Goal: Transaction & Acquisition: Purchase product/service

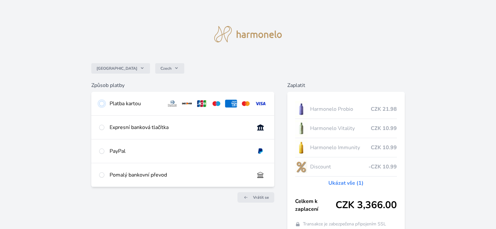
click at [102, 104] on input "radio" at bounding box center [101, 103] width 5 height 5
radio input "true"
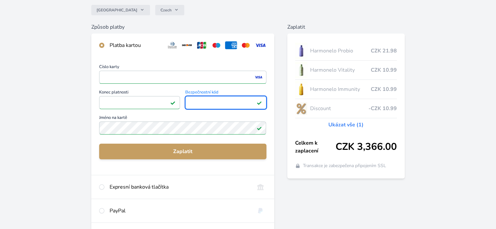
scroll to position [65, 0]
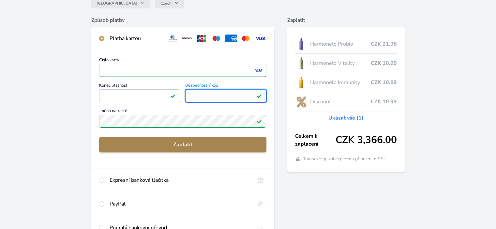
click at [128, 145] on span "Zaplatit" at bounding box center [182, 145] width 157 height 8
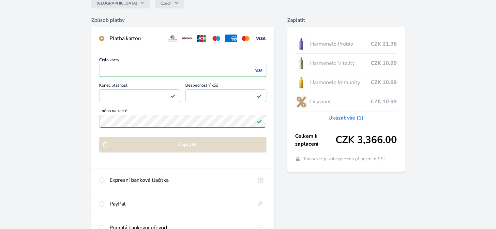
scroll to position [54, 0]
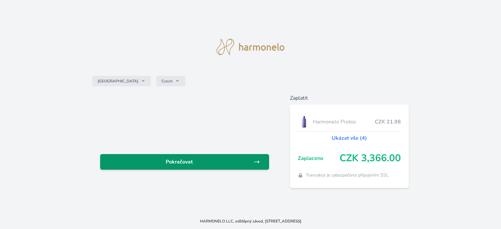
click at [153, 166] on link "Pokračovat" at bounding box center [184, 162] width 169 height 16
